Goal: Task Accomplishment & Management: Complete application form

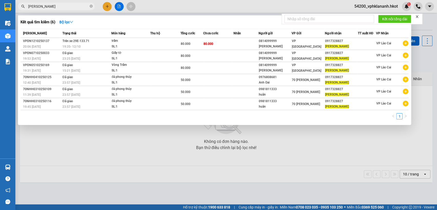
click at [72, 8] on input "[PERSON_NAME]" at bounding box center [58, 7] width 60 height 6
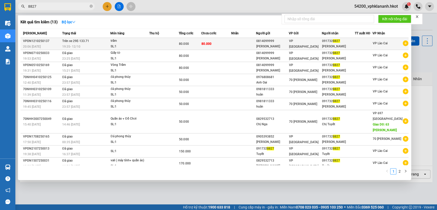
type input "8827"
click at [85, 44] on div "19:35 [DATE]" at bounding box center [86, 47] width 48 height 6
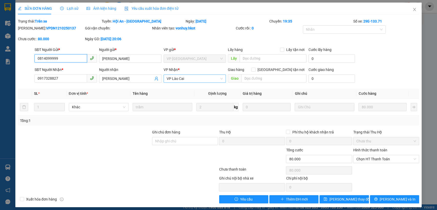
type input "0814099999"
type input "[PERSON_NAME]"
type input "0917328827"
type input "[PERSON_NAME]"
type input "0"
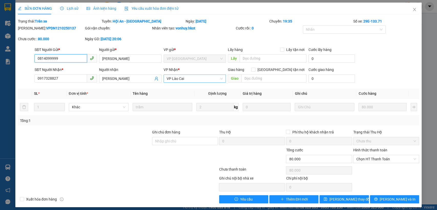
type input "80.000"
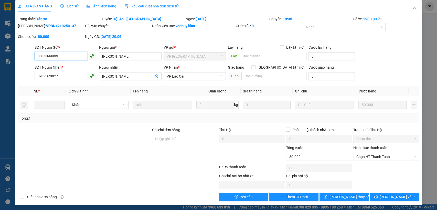
scroll to position [3, 0]
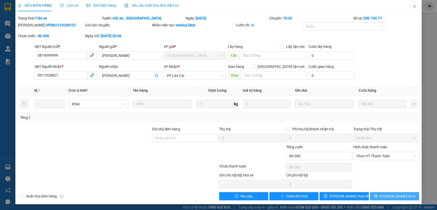
click at [392, 195] on span "[PERSON_NAME] và In" at bounding box center [397, 196] width 36 height 6
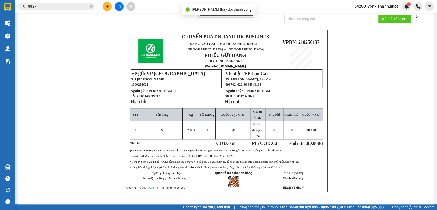
scroll to position [159, 0]
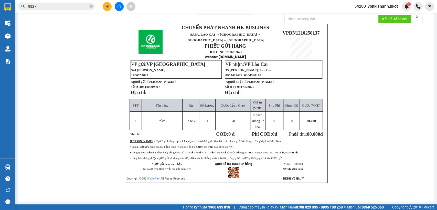
click at [295, 30] on span "VPDN1210250137" at bounding box center [300, 32] width 37 height 5
copy table "VPDN1210250137"
click at [365, 79] on div "CHUYỂN PHÁT NHANH HK BUSLINES PHIẾU GỬI HÀNG HOTLINE: 1900252622 Website: [DOMA…" at bounding box center [226, 42] width 404 height 306
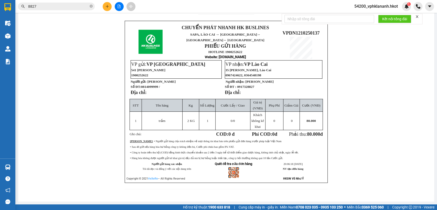
click at [418, 15] on icon "close" at bounding box center [417, 17] width 4 height 4
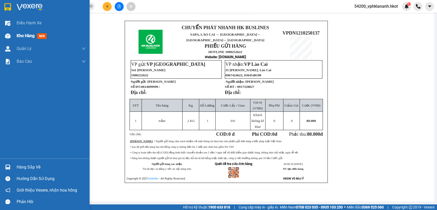
click at [18, 38] on span "Kho hàng" at bounding box center [26, 35] width 18 height 5
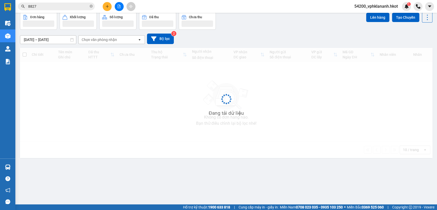
scroll to position [24, 0]
